Goal: Task Accomplishment & Management: Manage account settings

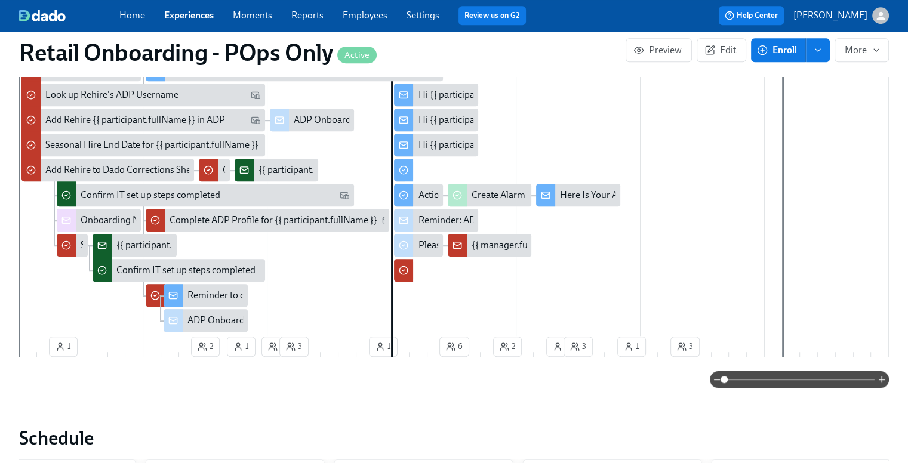
scroll to position [0, 6853]
click at [424, 19] on link "Settings" at bounding box center [422, 15] width 33 height 11
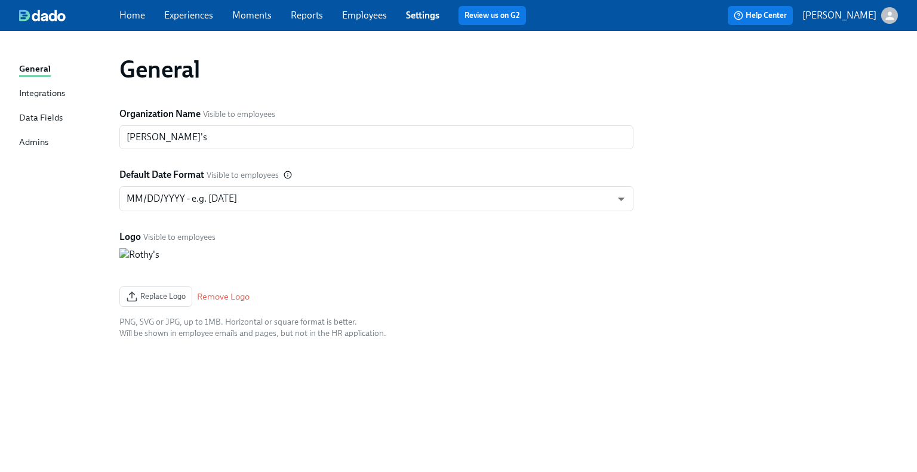
click at [35, 145] on div "Admins" at bounding box center [33, 142] width 29 height 15
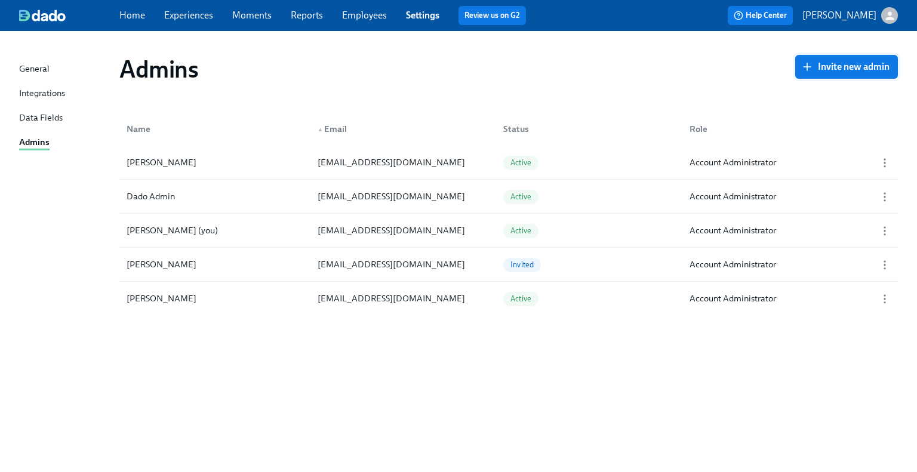
click at [828, 59] on button "Invite new admin" at bounding box center [846, 67] width 103 height 24
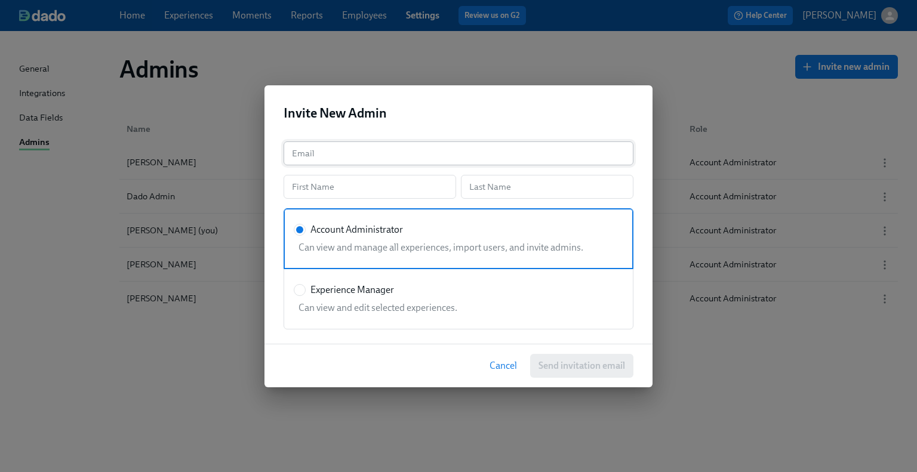
click at [357, 147] on input "text" at bounding box center [458, 153] width 350 height 24
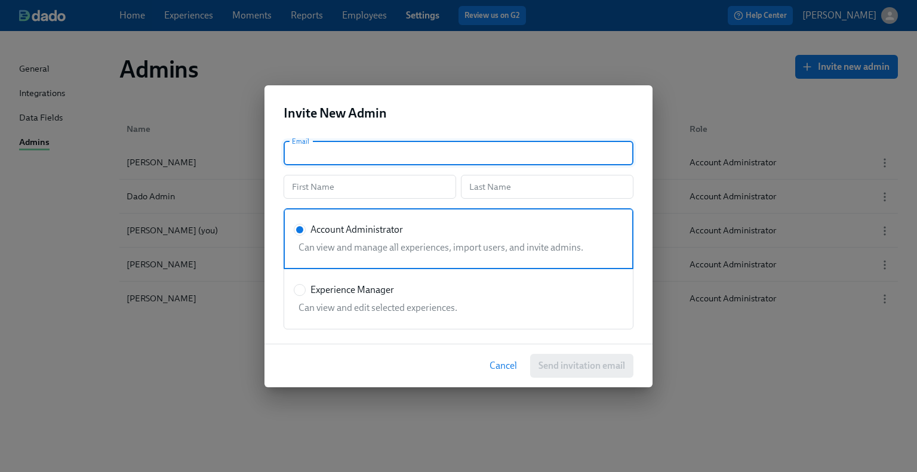
paste input "[EMAIL_ADDRESS][DOMAIN_NAME]"
type input "[EMAIL_ADDRESS][DOMAIN_NAME]"
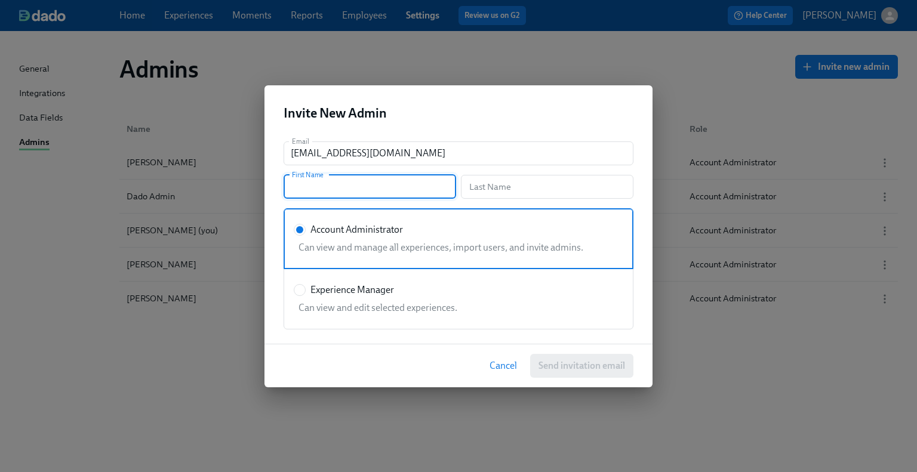
click at [334, 198] on input "text" at bounding box center [369, 187] width 172 height 24
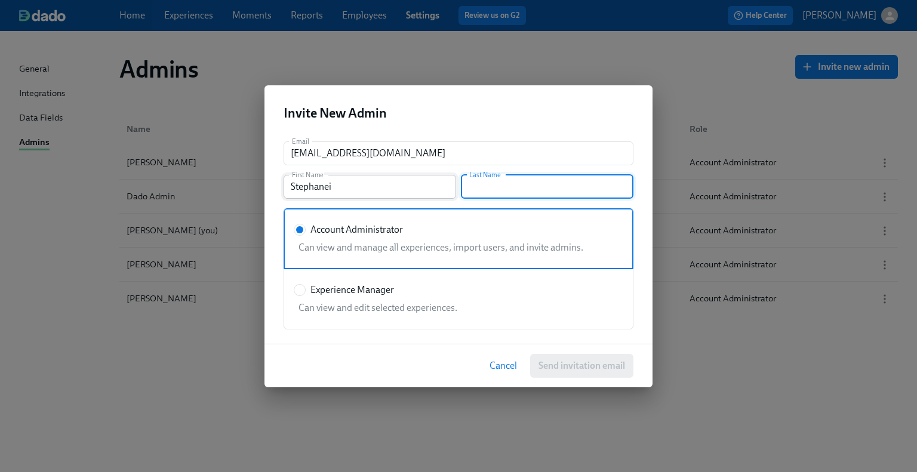
click at [344, 185] on input "Stephanei" at bounding box center [369, 187] width 172 height 24
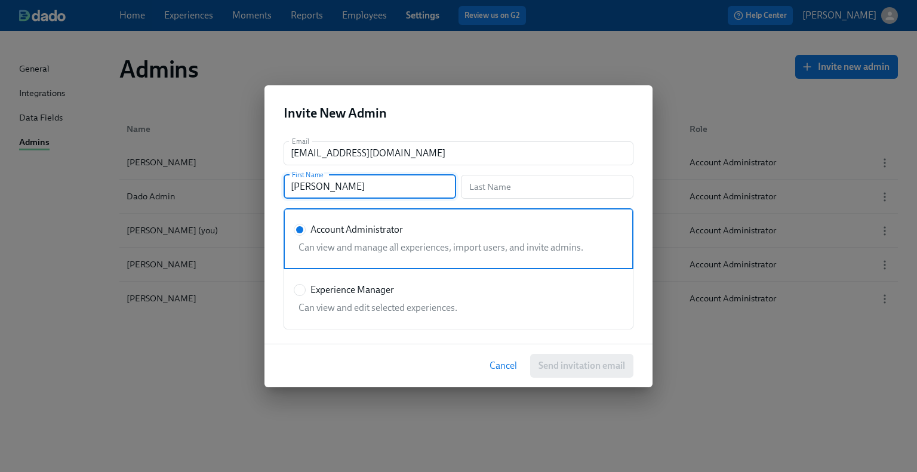
type input "[PERSON_NAME]"
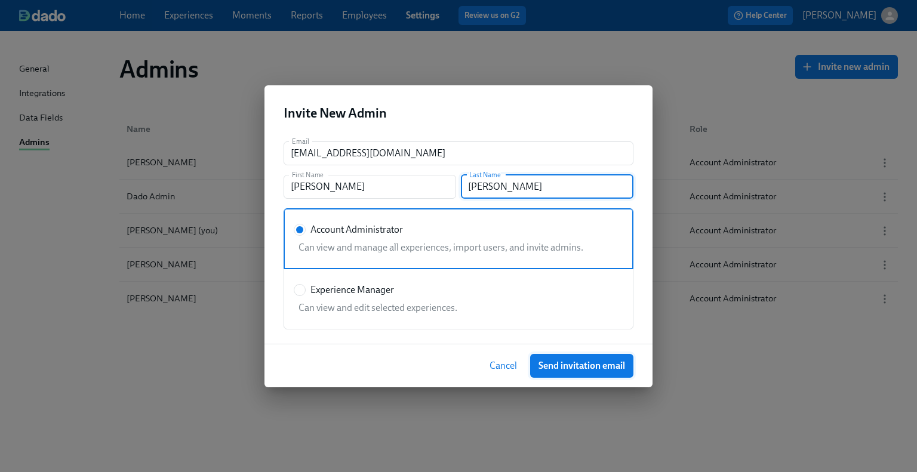
type input "[PERSON_NAME]"
click at [548, 369] on span "Send invitation email" at bounding box center [581, 366] width 87 height 12
